Goal: Information Seeking & Learning: Understand process/instructions

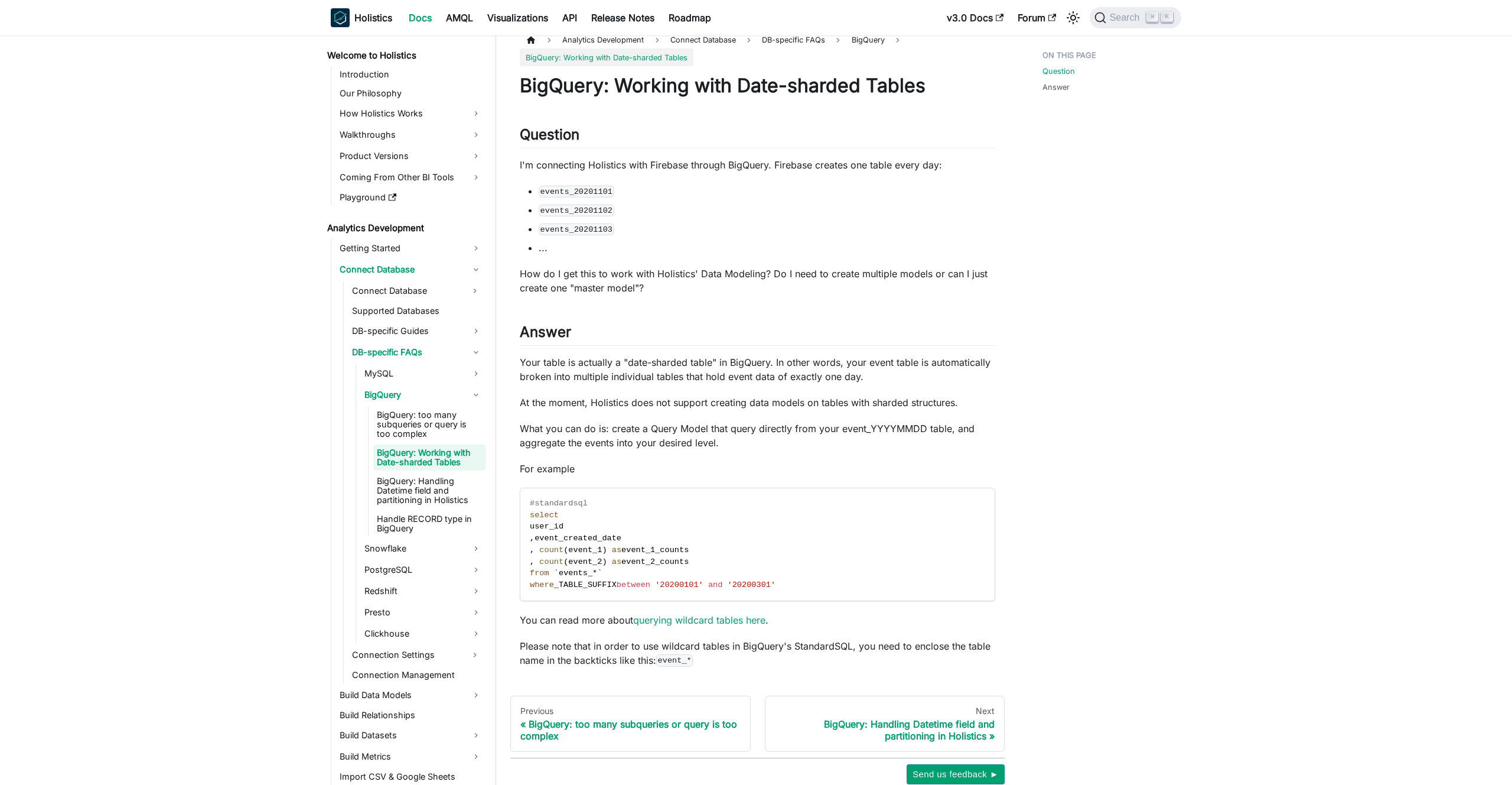
scroll to position [14, 0]
click at [592, 580] on span "_TABLE_SUFFIX" at bounding box center [585, 584] width 63 height 9
copy span "_TABLE_SUFFIX"
click at [752, 386] on div "BigQuery: Working with Date-sharded Tables Question ​ I'm connecting Holistics …" at bounding box center [757, 369] width 476 height 593
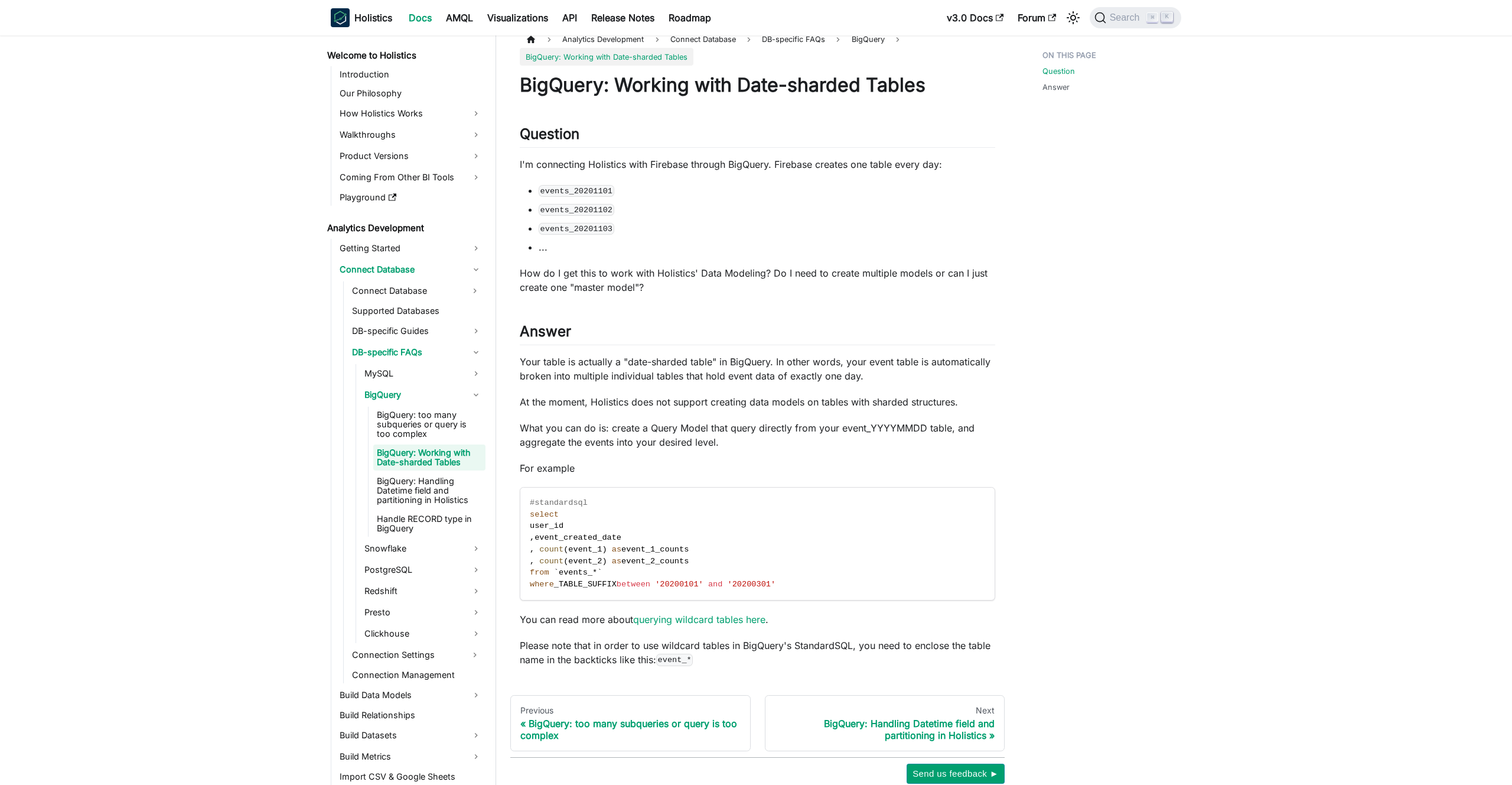
click at [628, 379] on p "Your table is actually a "date-sharded table" in BigQuery. In other words, your…" at bounding box center [757, 369] width 476 height 28
drag, startPoint x: 610, startPoint y: 376, endPoint x: 669, endPoint y: 377, distance: 59.0
click at [669, 377] on p "Your table is actually a "date-sharded table" in BigQuery. In other words, your…" at bounding box center [757, 369] width 476 height 28
drag, startPoint x: 682, startPoint y: 376, endPoint x: 611, endPoint y: 377, distance: 71.0
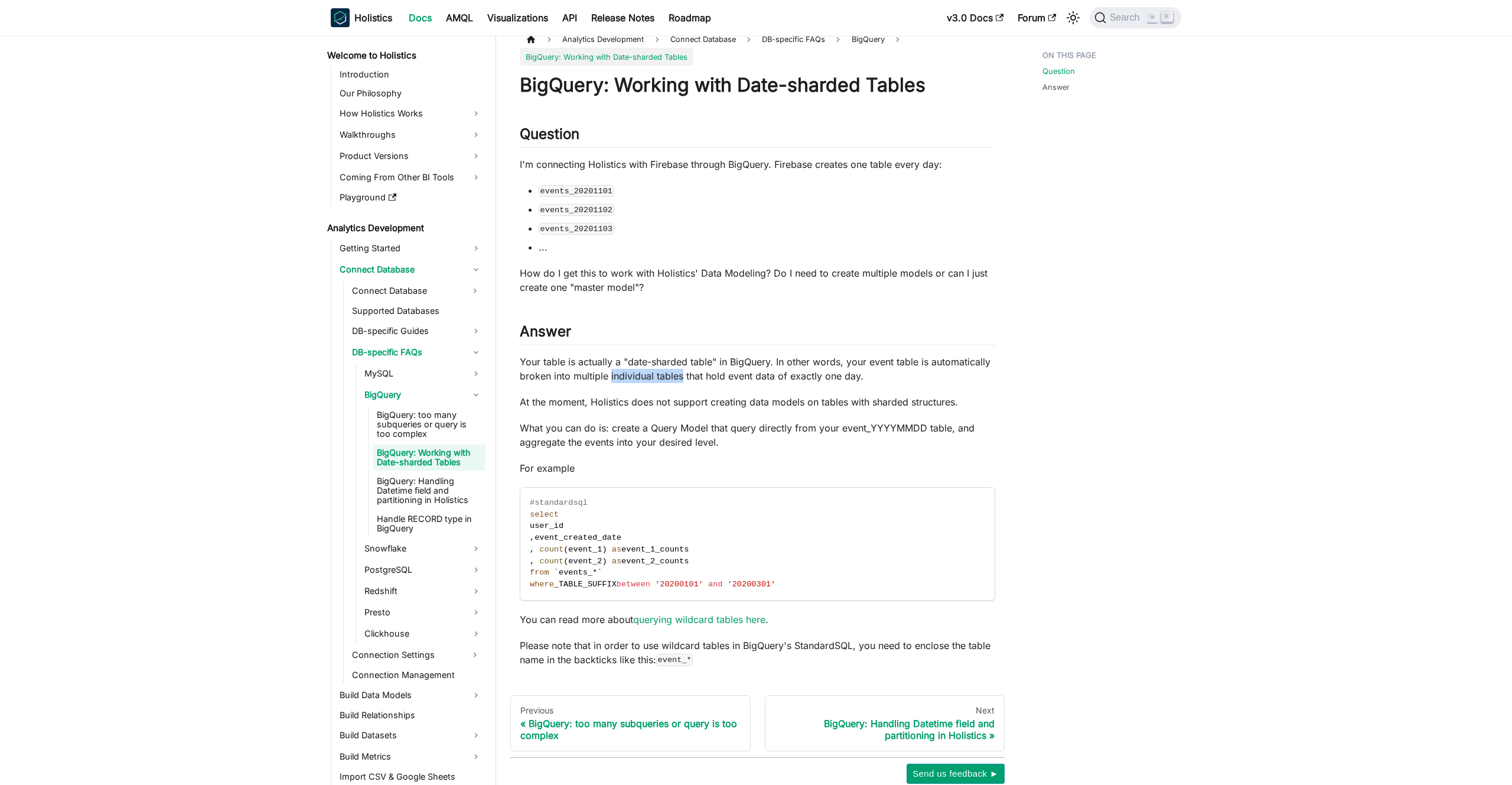
click at [611, 377] on p "Your table is actually a "date-sharded table" in BigQuery. In other words, your…" at bounding box center [757, 369] width 476 height 28
copy p "individual tables"
click at [1311, 290] on main "Analytics Development Connect Database DB-specific FAQs BigQuery BigQuery: Work…" at bounding box center [1004, 412] width 1016 height 781
